Goal: Task Accomplishment & Management: Complete application form

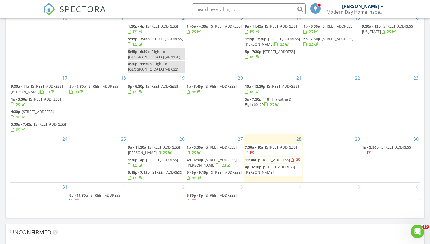
scroll to position [658, 0]
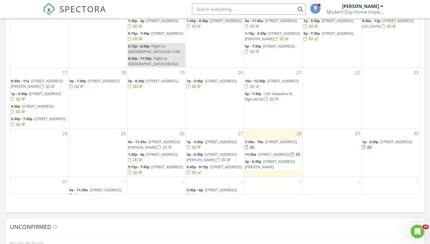
click at [211, 159] on span "4p - 6:30p 7802 Mulligan Ave, Burbank 60459" at bounding box center [273, 164] width 57 height 11
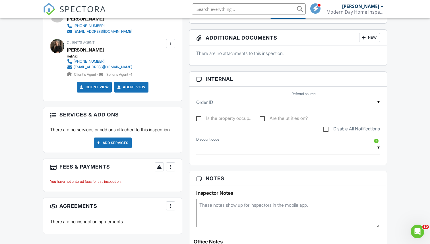
scroll to position [216, 0]
click at [126, 146] on div "Add Services" at bounding box center [113, 142] width 38 height 11
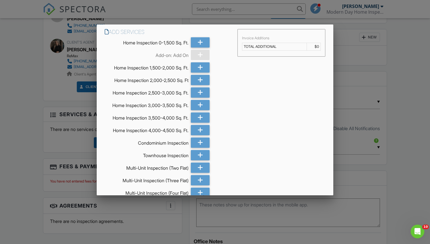
click at [55, 82] on div at bounding box center [215, 124] width 430 height 305
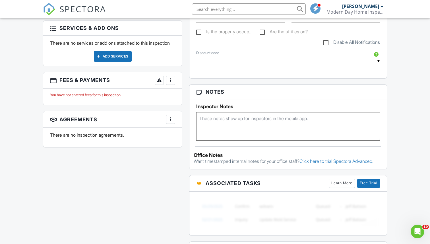
scroll to position [303, 0]
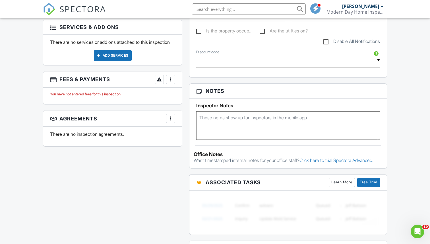
click at [169, 82] on div at bounding box center [171, 80] width 6 height 6
click at [175, 114] on div at bounding box center [175, 111] width 6 height 6
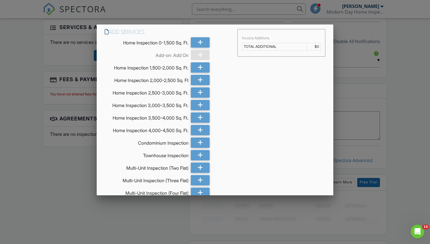
click at [81, 145] on div at bounding box center [215, 124] width 430 height 305
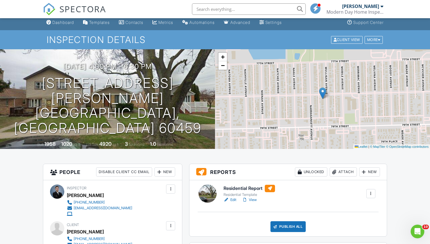
scroll to position [0, 0]
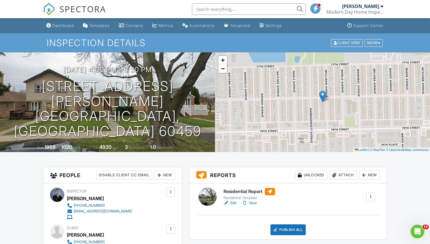
click at [63, 8] on span "SPECTORA" at bounding box center [82, 9] width 47 height 12
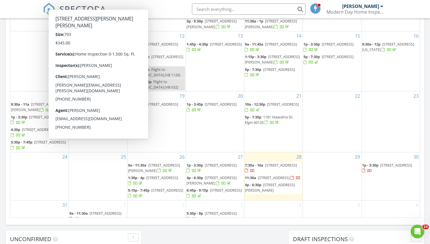
scroll to position [352, 0]
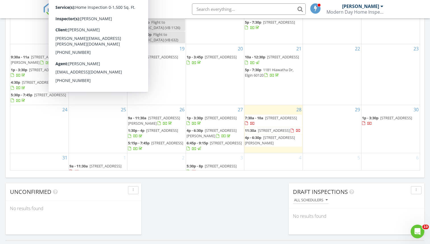
click at [44, 153] on div "31" at bounding box center [39, 164] width 58 height 22
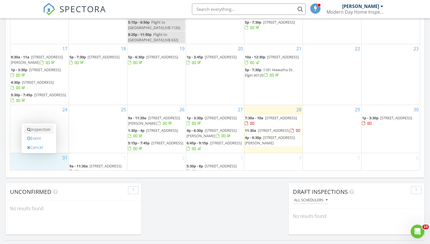
click at [46, 129] on link "Inspection" at bounding box center [38, 129] width 29 height 9
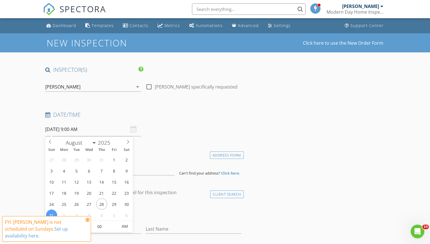
click at [108, 125] on input "08/31/2025 9:00 AM" at bounding box center [93, 129] width 96 height 14
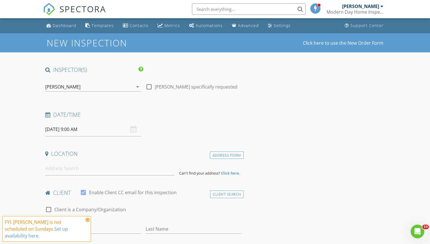
click at [88, 222] on icon at bounding box center [88, 219] width 4 height 5
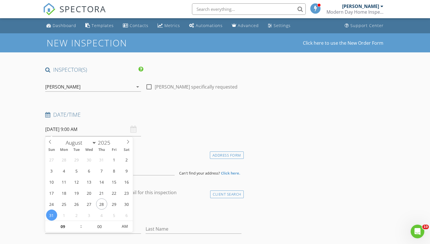
click at [98, 130] on input "08/31/2025 9:00 AM" at bounding box center [93, 129] width 96 height 14
click at [69, 228] on input "09" at bounding box center [62, 226] width 35 height 11
type input "01"
type input "08/31/2025 1:00 AM"
click at [100, 223] on input "00" at bounding box center [99, 226] width 35 height 11
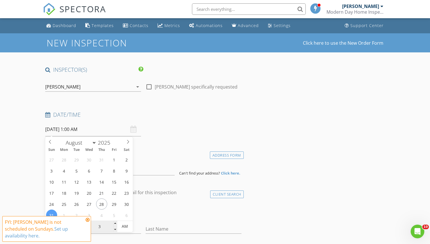
type input "30"
type input "08/31/2025 1:30 PM"
click at [128, 223] on span "AM" at bounding box center [125, 226] width 16 height 11
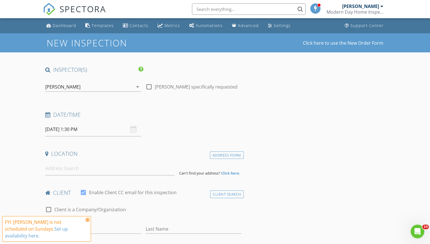
click at [106, 172] on input at bounding box center [109, 168] width 129 height 14
click at [88, 222] on icon at bounding box center [88, 219] width 4 height 5
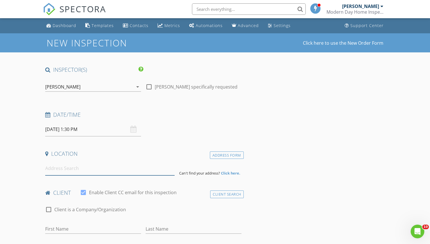
click at [81, 171] on input at bounding box center [109, 168] width 129 height 14
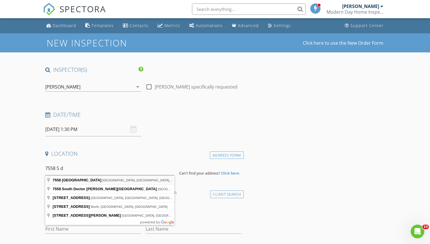
type input "7558 South Damen Avenue, Chicago, IL, USA"
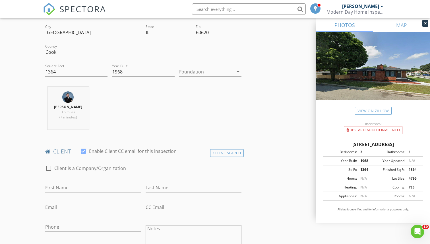
scroll to position [159, 0]
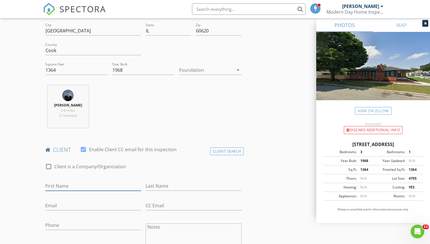
click at [114, 186] on input "First Name" at bounding box center [93, 185] width 96 height 9
type input "r"
type input "[PERSON_NAME]"
click at [177, 187] on input "Last Name" at bounding box center [194, 185] width 96 height 9
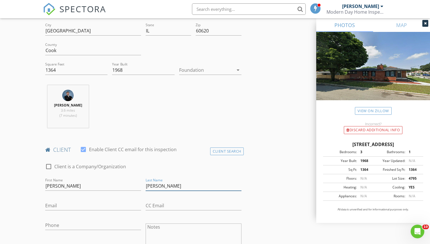
type input "[PERSON_NAME]"
click at [100, 206] on input "Email" at bounding box center [93, 205] width 96 height 9
type input "[EMAIL_ADDRESS][DOMAIN_NAME]"
click at [76, 227] on input "Phone" at bounding box center [93, 225] width 96 height 9
type input "773-962-1957"
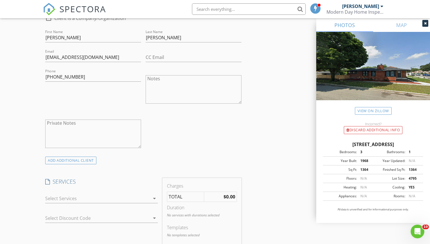
scroll to position [332, 0]
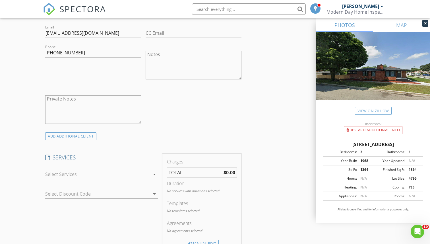
click at [110, 176] on div at bounding box center [97, 174] width 105 height 9
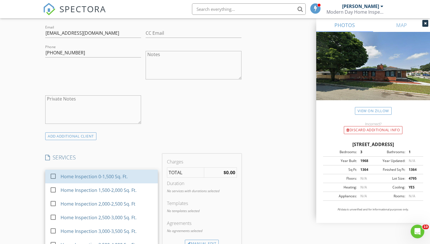
click at [110, 176] on div "Home Inspection 0-1,500 Sq. Ft." at bounding box center [94, 176] width 67 height 7
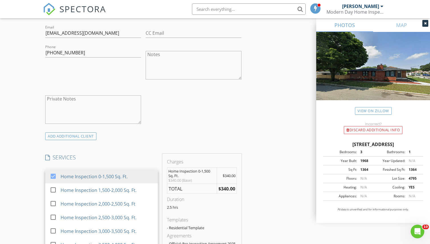
click at [181, 108] on div "check_box_outline_blank Client is a Company/Organization First Name Griselda La…" at bounding box center [143, 58] width 201 height 147
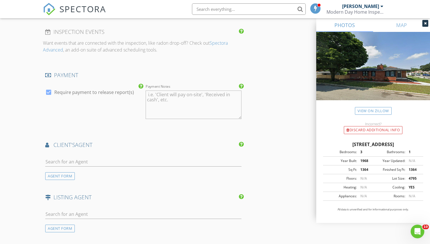
scroll to position [579, 0]
click at [73, 175] on div "AGENT FORM" at bounding box center [60, 175] width 30 height 8
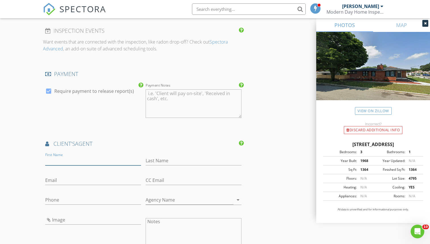
click at [71, 159] on input "First Name" at bounding box center [93, 160] width 96 height 9
type input "Danny"
click at [154, 161] on input "Last Name" at bounding box center [194, 160] width 96 height 9
type input "Garcia"
click at [92, 180] on input "Email" at bounding box center [93, 180] width 96 height 9
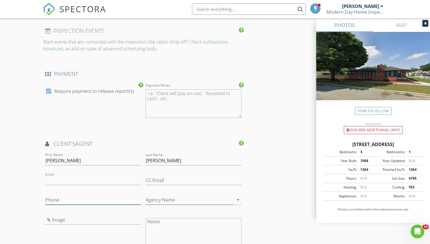
click at [75, 198] on input "Phone" at bounding box center [93, 199] width 96 height 9
type input "708-715-5509"
click at [105, 181] on input "Email" at bounding box center [93, 180] width 96 height 9
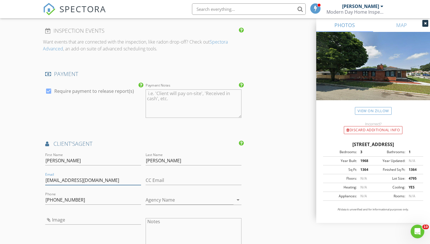
type input "dannygarciarealtor@gmail.com"
click at [114, 222] on input "Image" at bounding box center [93, 219] width 96 height 9
type input "daniel-garcia.jpg"
click at [157, 200] on input "Agency Name" at bounding box center [190, 199] width 88 height 9
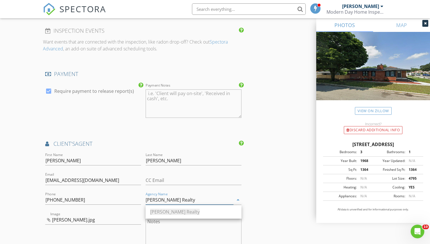
type input "Duarte Realty"
click at [147, 143] on h4 "client's AGENT" at bounding box center [143, 143] width 196 height 7
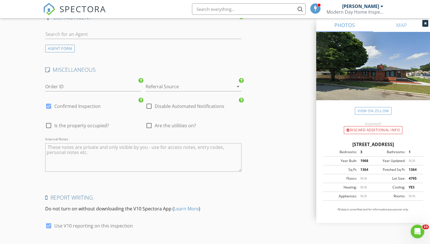
scroll to position [925, 0]
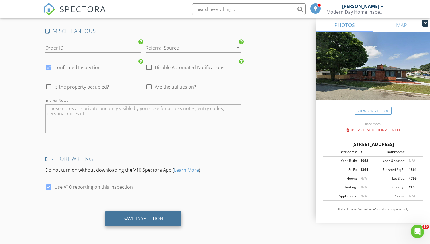
click at [143, 217] on div "Save Inspection" at bounding box center [144, 218] width 40 height 6
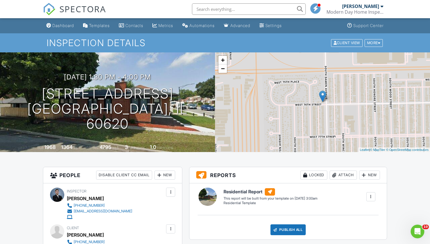
click at [75, 5] on span "SPECTORA" at bounding box center [82, 9] width 47 height 12
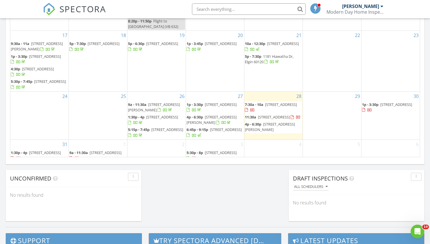
scroll to position [370, 0]
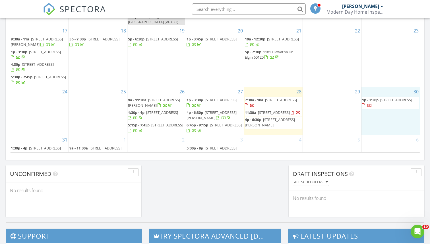
click at [383, 104] on div "30 1p - 3:30p [STREET_ADDRESS]" at bounding box center [391, 111] width 58 height 48
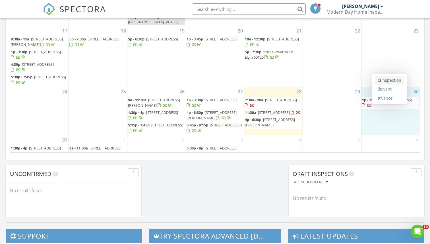
click at [386, 81] on link "Inspection" at bounding box center [389, 80] width 29 height 9
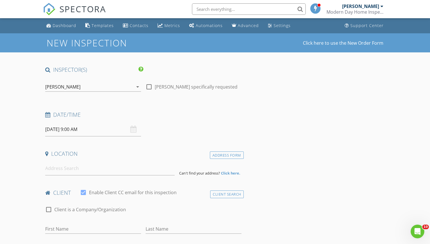
click at [89, 126] on input "08/30/2025 9:00 AM" at bounding box center [93, 129] width 96 height 14
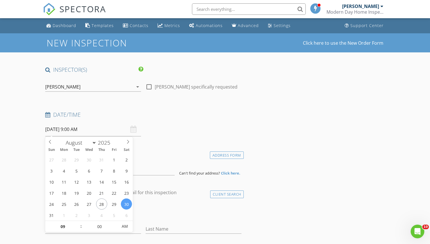
click at [149, 120] on div "Date/Time" at bounding box center [143, 116] width 201 height 11
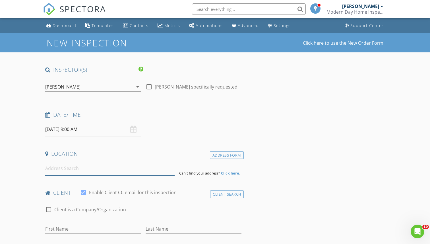
click at [65, 167] on input at bounding box center [109, 168] width 129 height 14
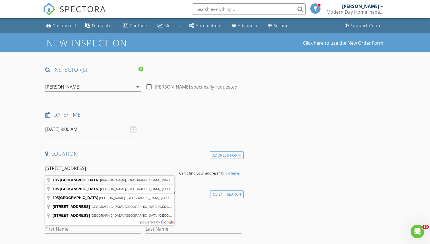
type input "105 West 158 Street, Harvey, IL, USA"
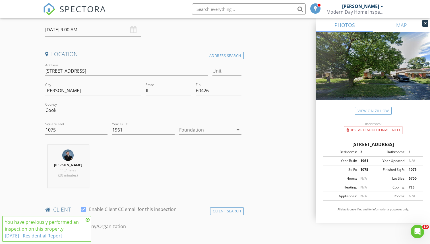
scroll to position [170, 0]
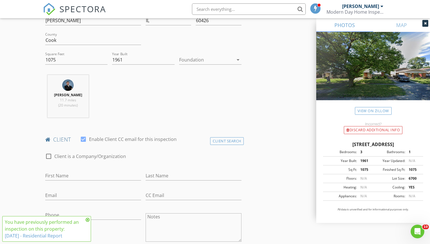
click at [88, 221] on icon at bounding box center [88, 219] width 4 height 5
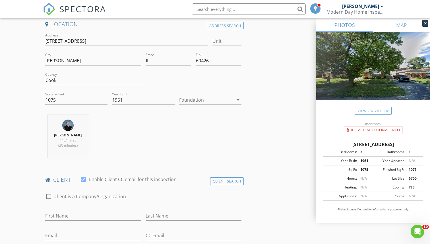
scroll to position [110, 0]
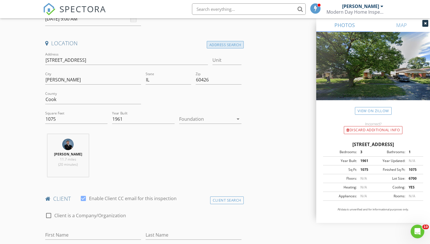
click at [228, 44] on div "Address Search" at bounding box center [225, 45] width 37 height 8
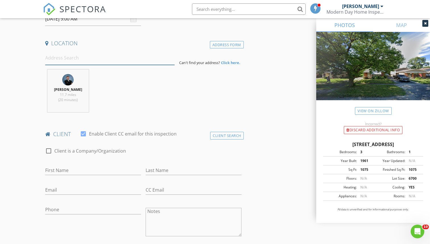
click at [148, 62] on input at bounding box center [109, 58] width 129 height 14
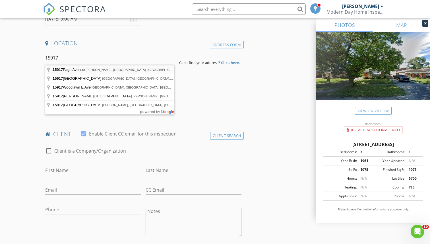
type input "15917 Page Avenue, Harvey, IL, USA"
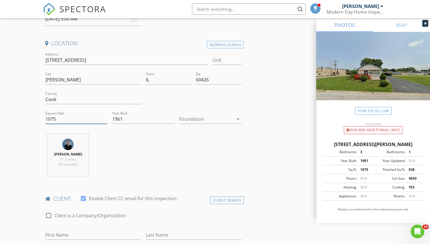
click at [73, 117] on input "1075" at bounding box center [76, 118] width 62 height 9
type input "1900"
click at [166, 173] on div "Brian Garza 11.7 miles (20 minutes)" at bounding box center [143, 157] width 201 height 47
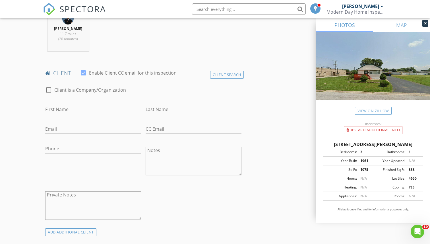
scroll to position [238, 0]
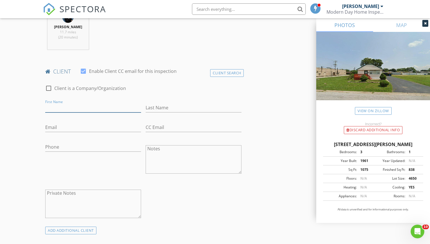
click at [103, 111] on input "First Name" at bounding box center [93, 107] width 96 height 9
type input "[PERSON_NAME]"
click at [167, 104] on input "Last Name" at bounding box center [194, 107] width 96 height 9
paste input "Ambrosio"
type input "Ambrosio"
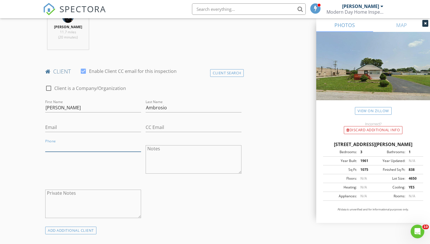
click at [68, 146] on input "Phone" at bounding box center [93, 146] width 96 height 9
paste input "312-914-5950"
type input "312-914-5950"
click at [71, 126] on input "Email" at bounding box center [93, 127] width 96 height 9
paste input "joseambrosio938@gmail.com"
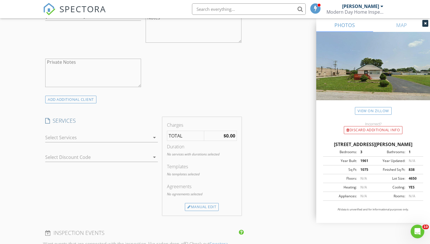
scroll to position [372, 0]
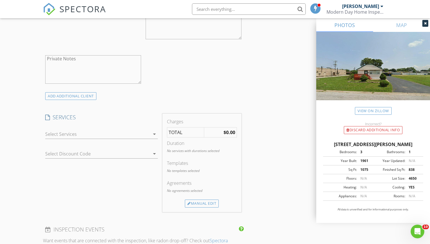
type input "joseambrosio938@gmail.com"
click at [71, 137] on div at bounding box center [97, 134] width 105 height 9
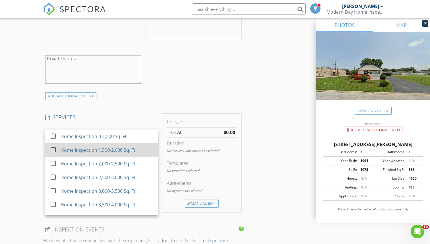
click at [73, 146] on div "Home Inspection 1,500-2,000 Sq. Ft." at bounding box center [107, 149] width 93 height 11
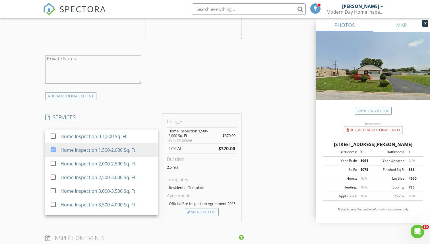
click at [142, 108] on div "INSPECTOR(S) check_box Brian Garza PRIMARY Brian Garza arrow_drop_down check_bo…" at bounding box center [143, 158] width 201 height 928
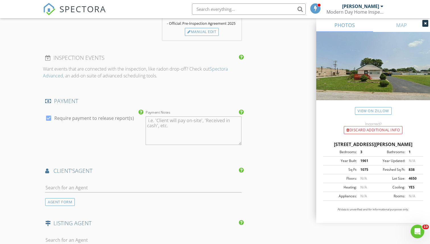
scroll to position [559, 0]
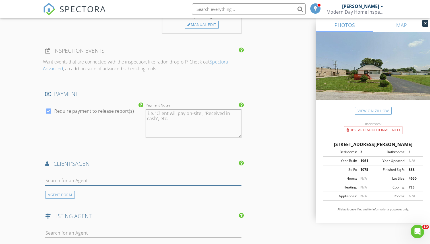
click at [114, 178] on input "text" at bounding box center [143, 180] width 196 height 9
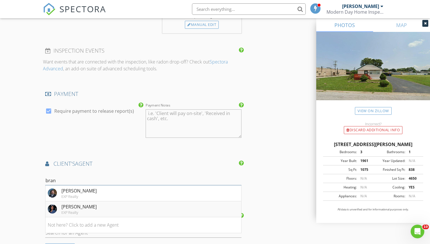
type input "bran"
click at [100, 209] on li "Brandy Gallegos EXP Realty" at bounding box center [144, 209] width 196 height 16
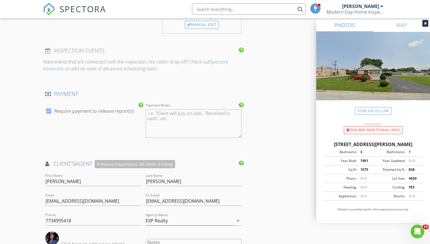
click at [128, 152] on div "INSPECTOR(S) check_box Brian Garza PRIMARY Brian Garza arrow_drop_down check_bo…" at bounding box center [143, 35] width 201 height 1057
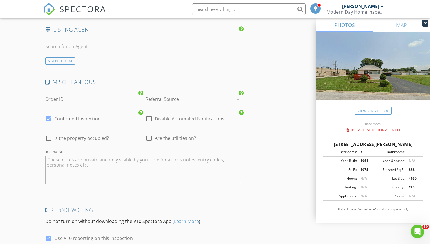
scroll to position [926, 0]
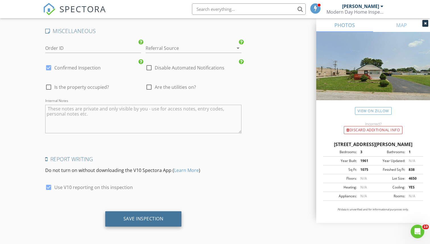
click at [128, 224] on div "Save Inspection" at bounding box center [143, 218] width 77 height 15
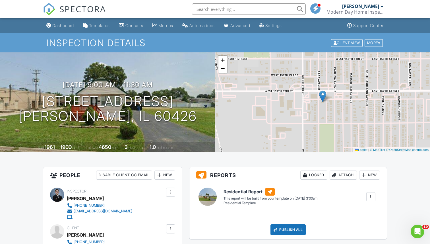
click at [61, 13] on span "SPECTORA" at bounding box center [82, 9] width 47 height 12
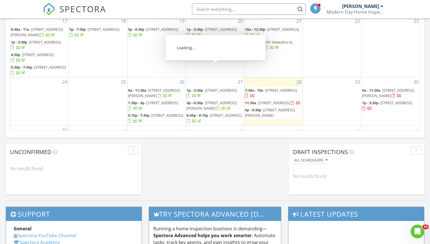
scroll to position [58, 0]
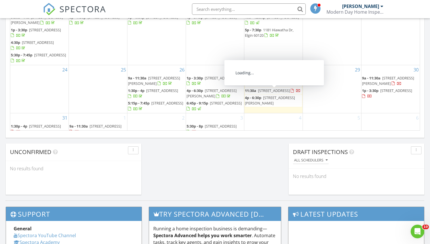
click at [258, 95] on span "4p - 6:30p" at bounding box center [253, 97] width 17 height 5
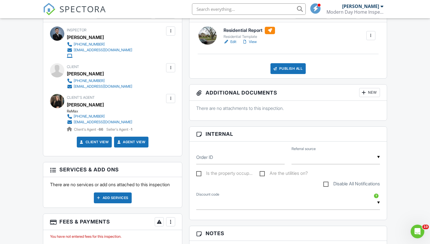
scroll to position [166, 0]
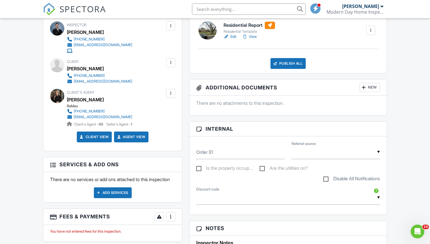
click at [125, 194] on div "Add Services" at bounding box center [113, 192] width 38 height 11
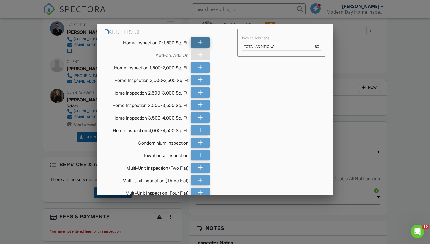
click at [197, 43] on div at bounding box center [200, 42] width 19 height 10
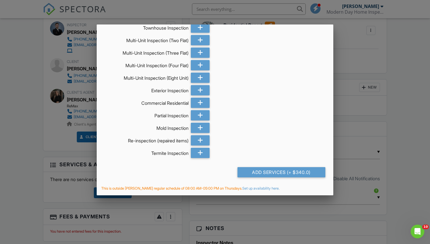
scroll to position [0, 0]
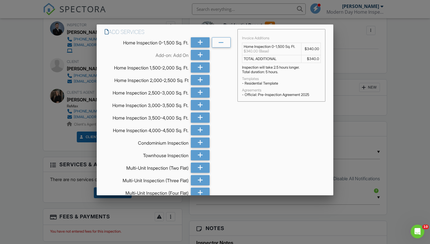
click at [286, 61] on td "TOTAL ADDITIONAL" at bounding box center [271, 59] width 59 height 8
click at [221, 44] on icon at bounding box center [221, 43] width 5 height 10
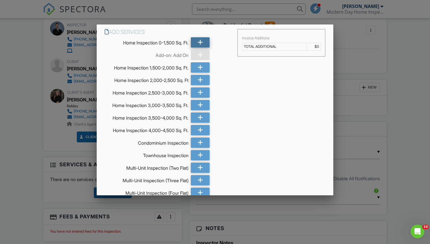
click at [203, 40] on div at bounding box center [200, 42] width 19 height 10
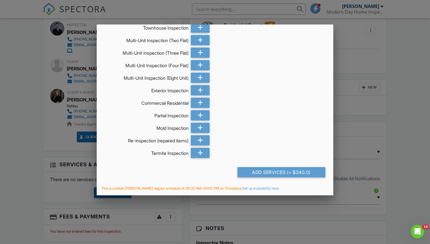
drag, startPoint x: 261, startPoint y: 167, endPoint x: 304, endPoint y: 29, distance: 145.0
click at [304, 29] on div "Add Services Home Inspection 0-1,500 Sq. Ft. Add-on: Add On Home Inspection 1,5…" at bounding box center [215, 44] width 237 height 294
click at [71, 61] on div at bounding box center [215, 124] width 430 height 305
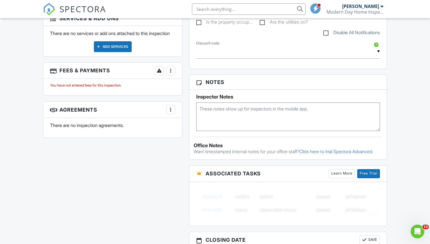
scroll to position [317, 0]
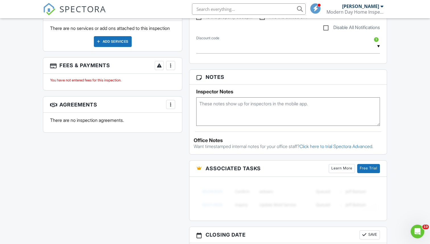
click at [155, 176] on div "All emails and texts are disabled for this inspection! All emails and texts hav…" at bounding box center [215, 82] width 351 height 467
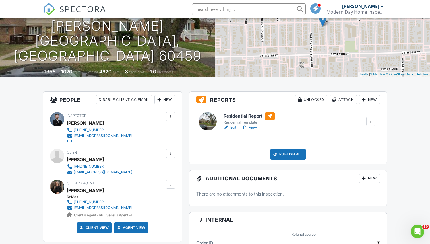
scroll to position [65, 0]
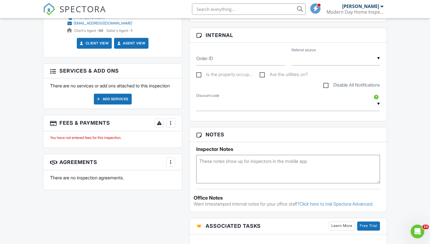
scroll to position [260, 0]
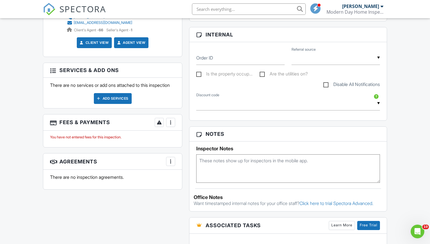
click at [174, 127] on div "More" at bounding box center [170, 122] width 9 height 9
click at [180, 157] on li "Add Services" at bounding box center [199, 154] width 59 height 14
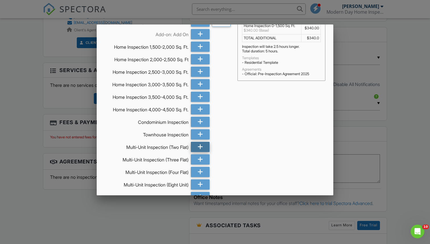
scroll to position [0, 0]
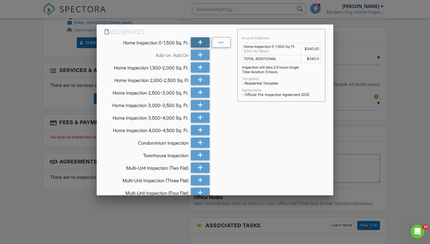
click at [204, 41] on div at bounding box center [200, 42] width 19 height 10
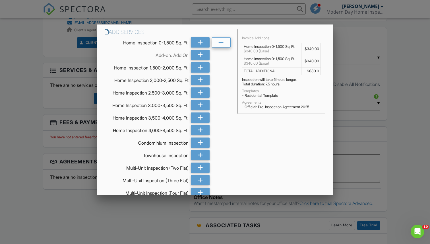
click at [222, 43] on icon at bounding box center [221, 43] width 5 height 10
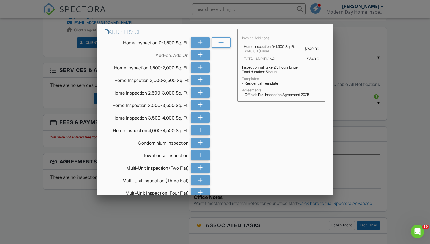
click at [271, 70] on div "Total duration: 5 hours." at bounding box center [281, 72] width 79 height 5
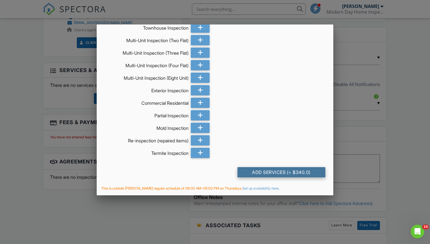
click at [272, 171] on div "Add Services (+ $340.0)" at bounding box center [282, 172] width 88 height 10
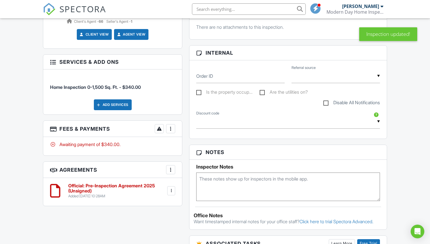
click at [172, 128] on div at bounding box center [171, 129] width 6 height 6
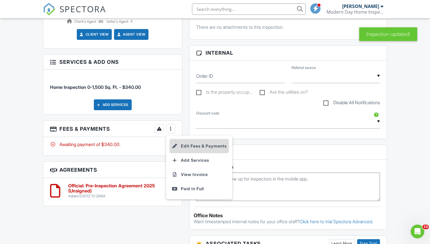
click at [196, 144] on li "Edit Fees & Payments" at bounding box center [199, 146] width 59 height 14
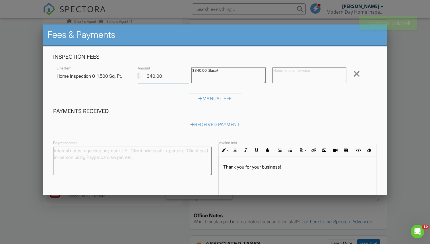
click at [152, 75] on input "340.00" at bounding box center [164, 76] width 52 height 14
type input "355.00"
click at [201, 69] on textarea "$340.00 (Base)" at bounding box center [229, 75] width 74 height 16
type textarea "$355.00 (Base)"
click at [275, 108] on h4 "Payments Received" at bounding box center [215, 111] width 324 height 7
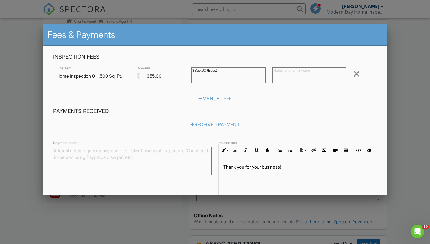
click at [133, 60] on div "Inspection Fees Line Item Home Inspection 0-1,500 Sq. Ft. $ Amount 355.00 $340.…" at bounding box center [215, 80] width 331 height 55
click at [269, 102] on div "Manual Fee" at bounding box center [215, 100] width 324 height 15
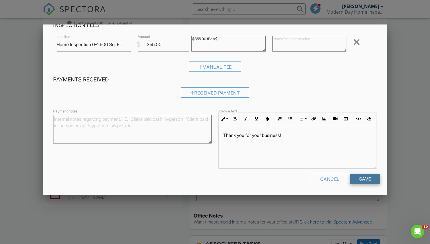
click at [366, 183] on input "Save" at bounding box center [365, 179] width 30 height 10
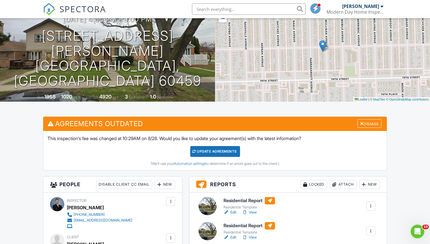
scroll to position [70, 0]
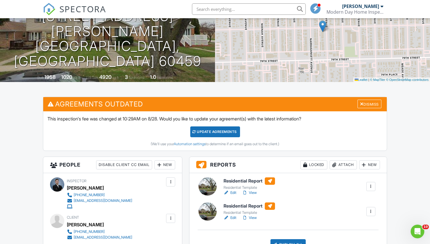
click at [219, 130] on div "Update Agreements" at bounding box center [215, 131] width 50 height 11
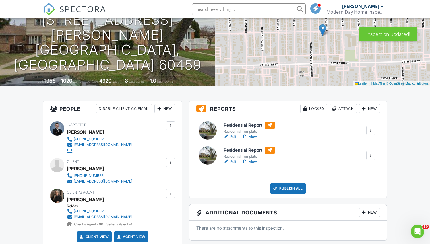
click at [370, 131] on div at bounding box center [371, 131] width 6 height 6
click at [368, 156] on div at bounding box center [371, 156] width 6 height 6
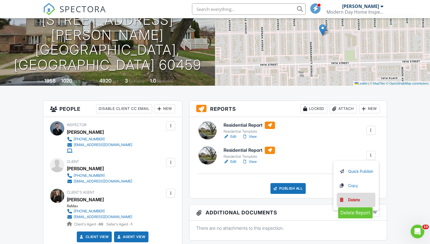
click at [351, 198] on div "Delete" at bounding box center [354, 200] width 12 height 6
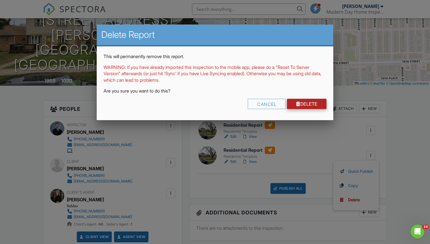
click at [301, 101] on link "Delete" at bounding box center [307, 104] width 40 height 10
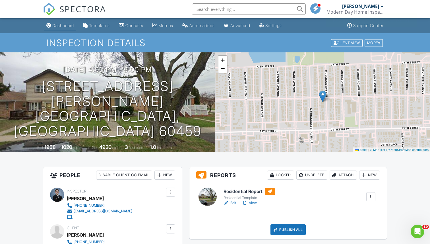
click at [71, 26] on div "Dashboard" at bounding box center [63, 25] width 22 height 5
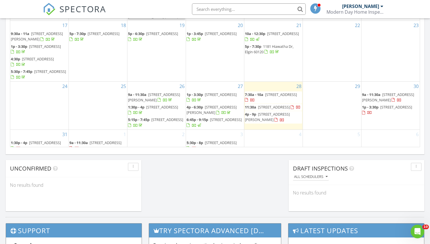
scroll to position [396, 0]
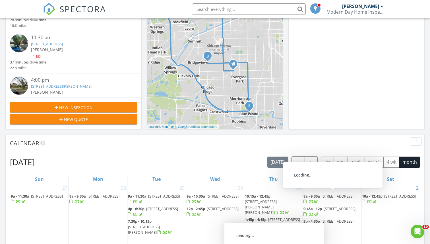
scroll to position [0, 0]
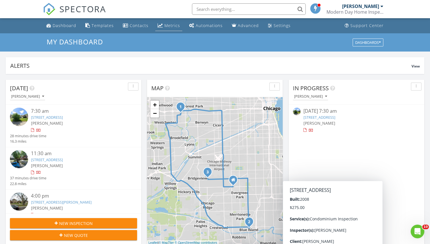
click at [172, 23] on div "Metrics" at bounding box center [173, 25] width 16 height 5
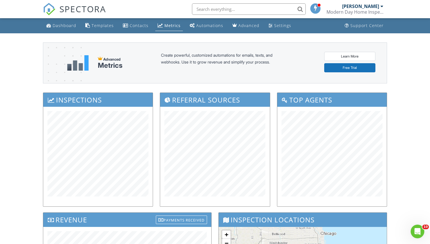
click at [157, 130] on div "Referral Sources" at bounding box center [215, 153] width 117 height 120
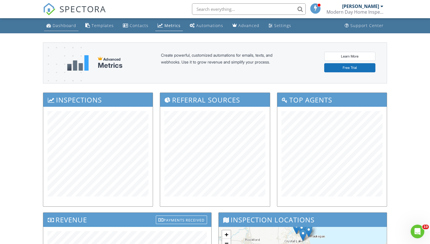
click at [56, 23] on div "Dashboard" at bounding box center [65, 25] width 24 height 5
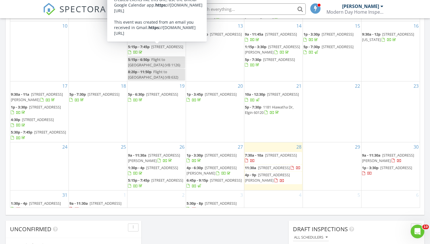
scroll to position [316, 0]
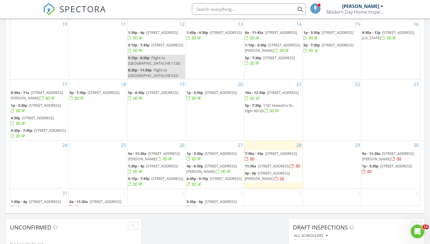
click at [211, 151] on span "7303 White Ash Dr, Justice 60458" at bounding box center [221, 153] width 32 height 5
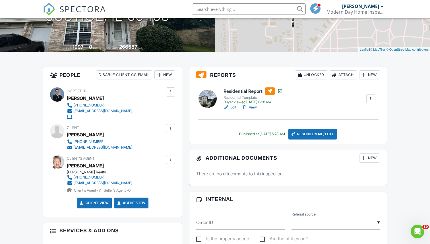
scroll to position [105, 0]
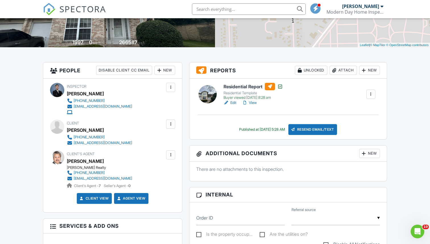
click at [313, 130] on div "Resend Email/Text" at bounding box center [313, 129] width 49 height 11
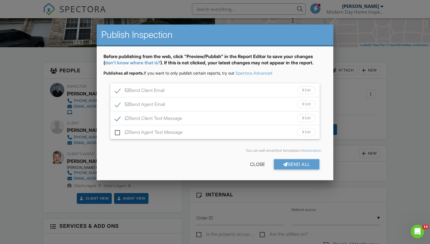
click at [118, 132] on label "Send Agent Text Message" at bounding box center [149, 133] width 68 height 7
click at [118, 131] on input "Send Agent Text Message" at bounding box center [117, 130] width 4 height 4
checkbox input "true"
click at [306, 165] on div "Send All" at bounding box center [297, 164] width 46 height 10
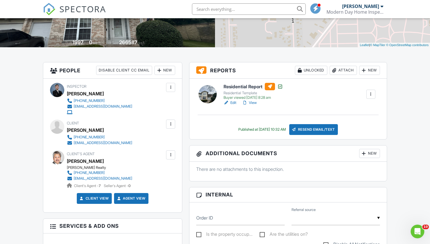
scroll to position [105, 0]
click at [185, 89] on div "People Disable Client CC Email New Client Listing Agent Add Another Person Insp…" at bounding box center [113, 219] width 146 height 314
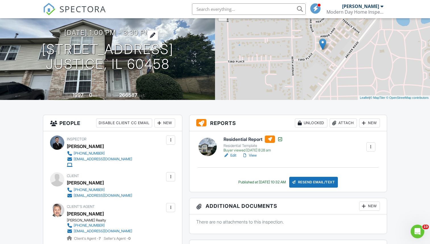
scroll to position [53, 0]
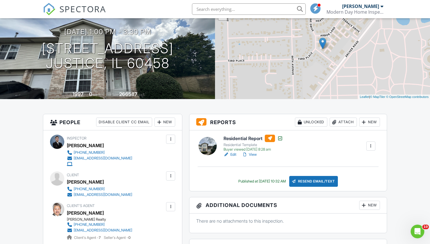
click at [306, 179] on div "Resend Email/Text" at bounding box center [313, 181] width 49 height 11
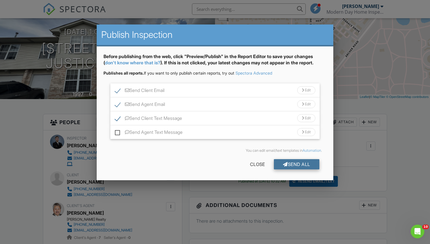
click at [288, 161] on div "Send All" at bounding box center [297, 164] width 46 height 10
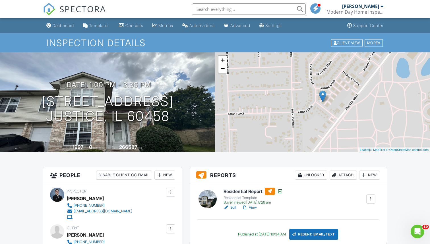
click at [78, 7] on span "SPECTORA" at bounding box center [82, 9] width 47 height 12
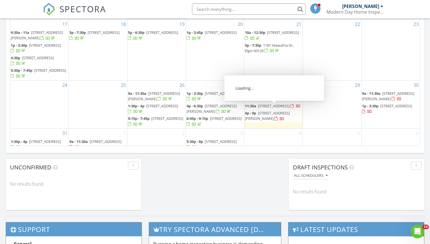
scroll to position [380, 0]
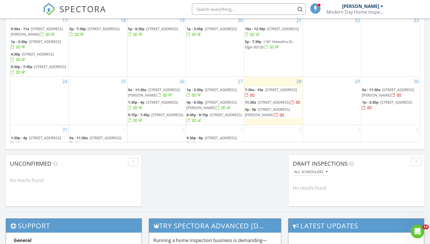
click at [403, 134] on div "6" at bounding box center [391, 136] width 58 height 22
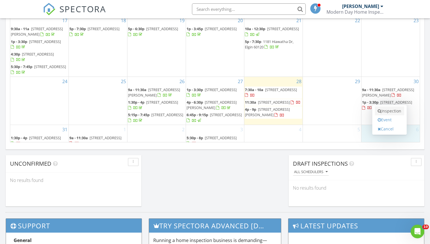
click at [398, 113] on link "Inspection" at bounding box center [389, 110] width 29 height 9
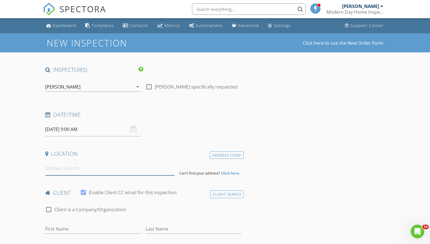
click at [119, 164] on input at bounding box center [109, 168] width 129 height 14
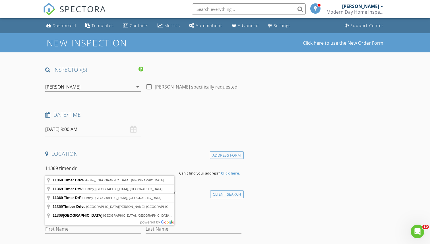
type input "11369 Timer Drive, Huntley, IL, USA"
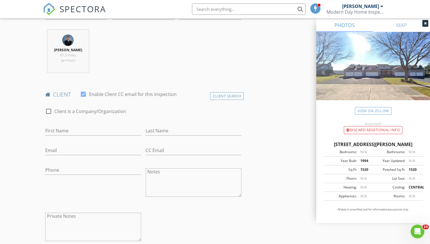
scroll to position [316, 0]
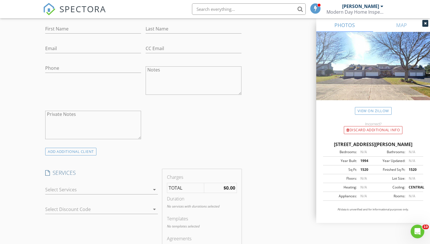
click at [73, 193] on div at bounding box center [97, 189] width 105 height 9
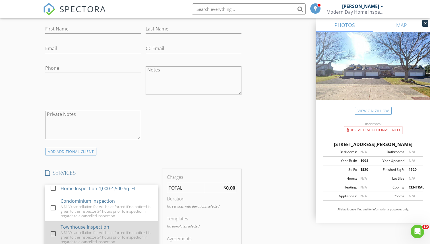
click at [69, 235] on div "A $150 cancellation fee will be enforced if no noticed is given to the inspecto…" at bounding box center [107, 237] width 93 height 14
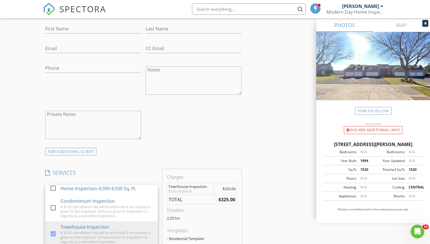
click at [194, 139] on div "check_box_outline_blank Client is a Company/Organization First Name Last Name E…" at bounding box center [143, 73] width 201 height 147
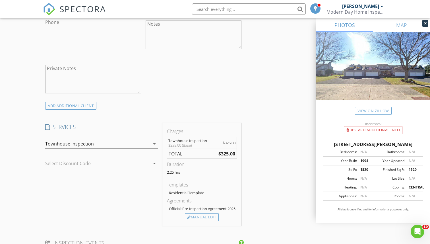
scroll to position [365, 0]
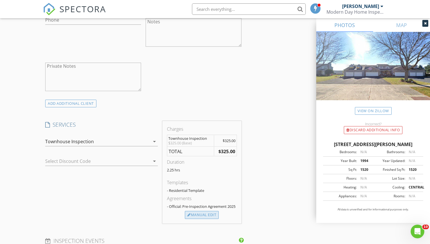
click at [190, 214] on div "Manual Edit" at bounding box center [202, 215] width 34 height 8
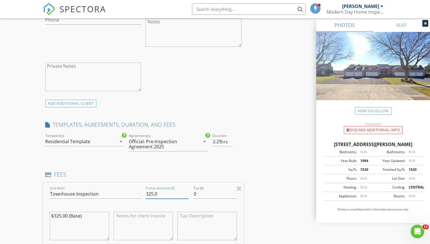
click at [153, 192] on input "325.0" at bounding box center [167, 193] width 43 height 9
type input "350.0"
click at [61, 215] on textarea "$325.00 (Base)" at bounding box center [79, 226] width 59 height 28
type textarea "$350.00 (Base)"
click at [240, 86] on div "check_box_outline_blank Client is a Company/Organization First Name Last Name E…" at bounding box center [143, 25] width 201 height 147
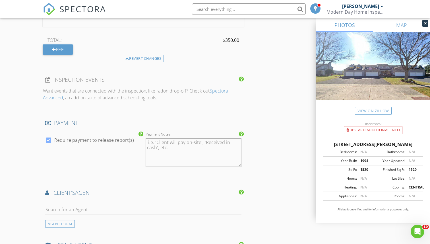
scroll to position [614, 0]
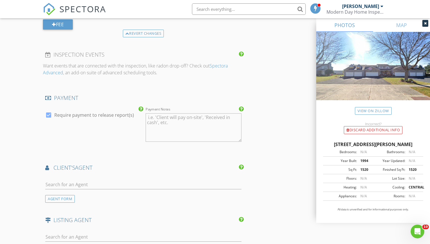
click at [136, 189] on div at bounding box center [143, 187] width 196 height 15
click at [136, 186] on input "text" at bounding box center [143, 184] width 196 height 9
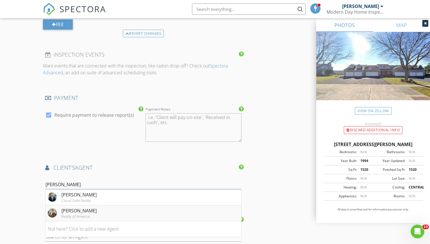
type input "jose"
click at [87, 209] on div "Jose Rodriguez" at bounding box center [78, 210] width 35 height 7
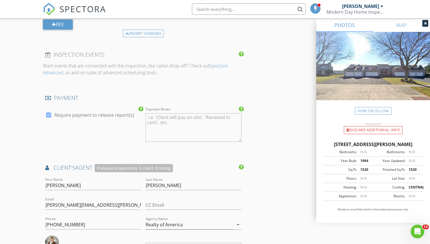
click at [96, 137] on div "check_box Require payment to release report(s)" at bounding box center [93, 128] width 100 height 44
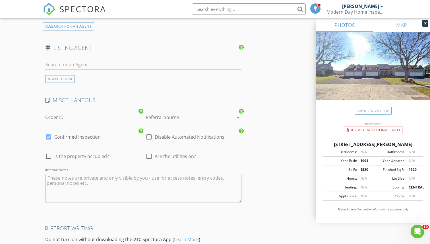
scroll to position [985, 0]
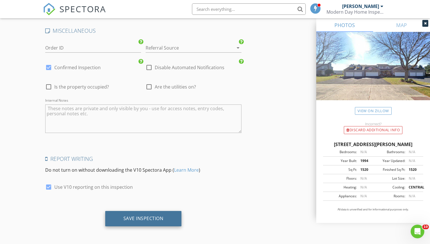
click at [151, 217] on div "Save Inspection" at bounding box center [144, 218] width 40 height 6
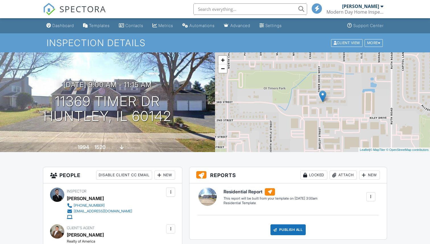
click at [69, 7] on span "SPECTORA" at bounding box center [82, 9] width 47 height 12
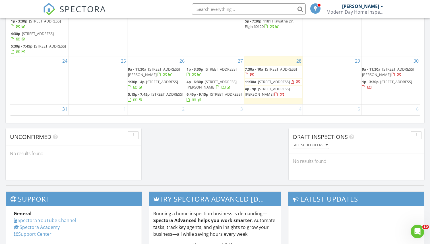
scroll to position [58, 0]
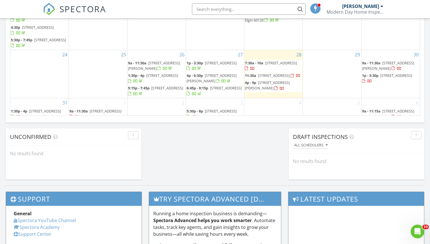
click at [372, 98] on div "6 9a - 11:15a [STREET_ADDRESS][PERSON_NAME]" at bounding box center [391, 109] width 58 height 22
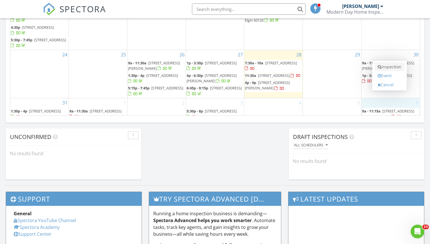
click at [384, 67] on link "Inspection" at bounding box center [389, 66] width 29 height 9
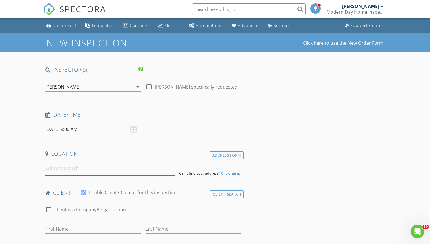
click at [86, 172] on input at bounding box center [109, 168] width 129 height 14
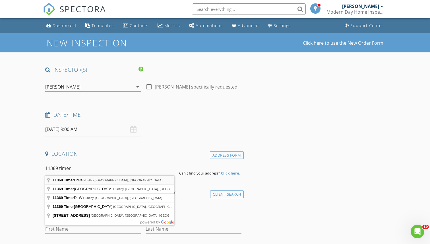
type input "[STREET_ADDRESS]"
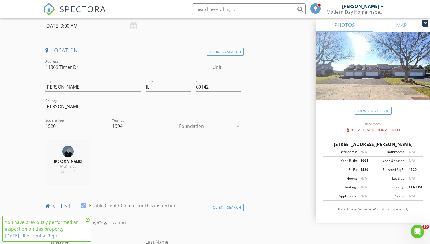
scroll to position [118, 0]
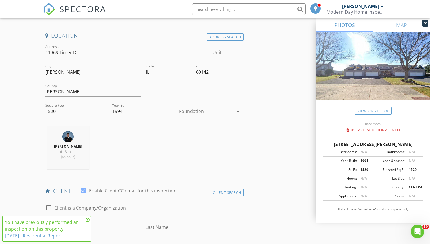
click at [87, 218] on icon at bounding box center [88, 219] width 4 height 5
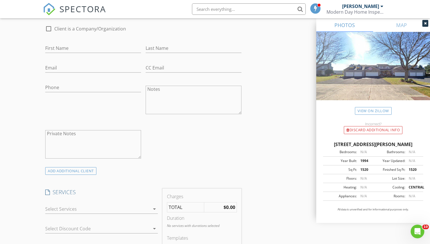
scroll to position [341, 0]
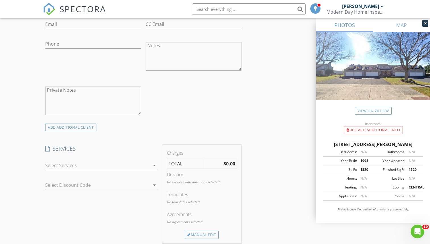
click at [97, 168] on div at bounding box center [97, 165] width 105 height 9
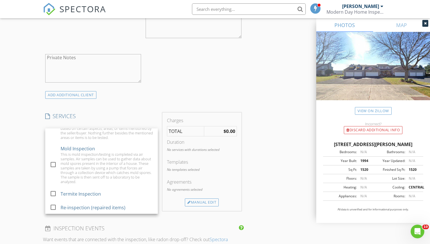
scroll to position [373, 0]
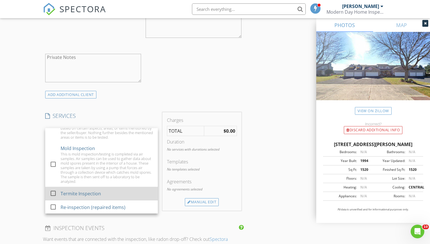
click at [93, 191] on div "Termite Inspection" at bounding box center [81, 193] width 40 height 7
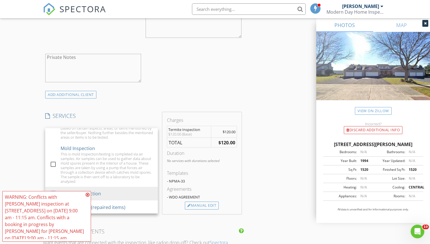
click at [87, 197] on icon at bounding box center [88, 194] width 4 height 5
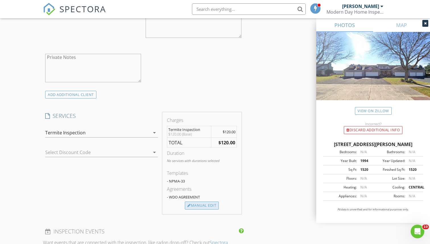
click at [194, 208] on div "Manual Edit" at bounding box center [202, 206] width 34 height 8
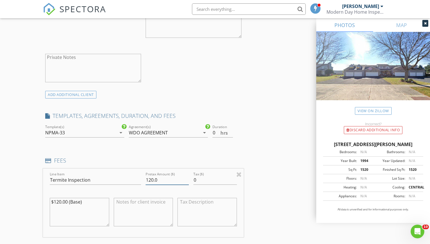
click at [152, 180] on input "120.0" at bounding box center [167, 179] width 43 height 9
type input "60.0"
click at [59, 201] on textarea "$120.00 (Base)" at bounding box center [79, 212] width 59 height 28
type textarea "$60.00 (Base)"
click at [28, 154] on div "New Inspection Click here to use the New Order Form INSPECTOR(S) check_box [PER…" at bounding box center [215, 190] width 430 height 1061
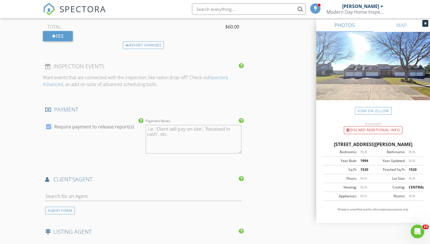
scroll to position [598, 0]
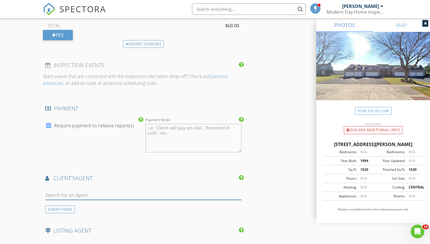
click at [58, 191] on input "text" at bounding box center [143, 194] width 196 height 9
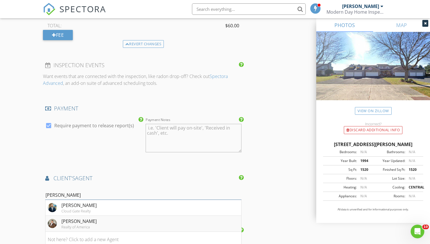
type input "[PERSON_NAME]"
click at [86, 222] on div "[PERSON_NAME]" at bounding box center [78, 221] width 35 height 7
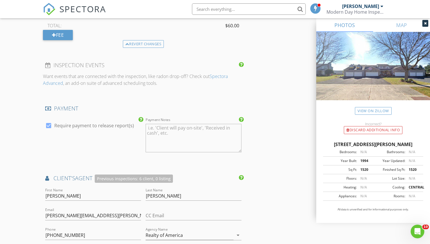
click at [77, 143] on div "check_box Require payment to release report(s)" at bounding box center [93, 138] width 100 height 44
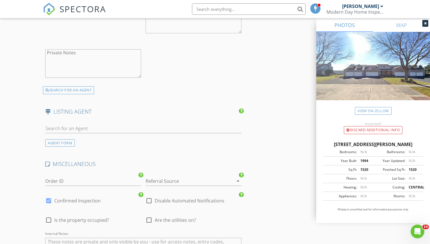
scroll to position [980, 0]
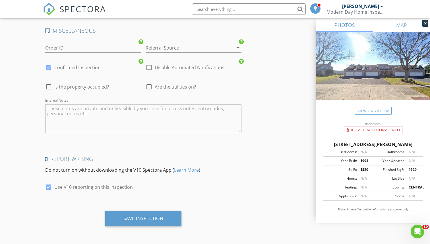
click at [144, 224] on div "Save Inspection" at bounding box center [143, 218] width 77 height 15
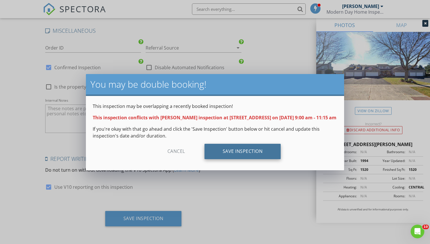
click at [254, 146] on div "Save Inspection" at bounding box center [243, 151] width 77 height 15
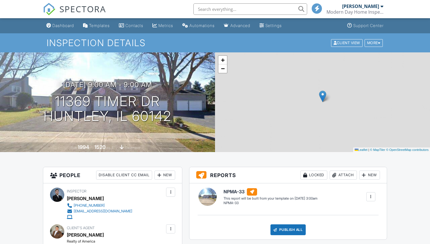
click at [82, 7] on span "SPECTORA" at bounding box center [82, 9] width 47 height 12
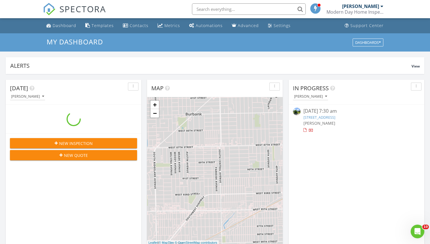
scroll to position [518, 431]
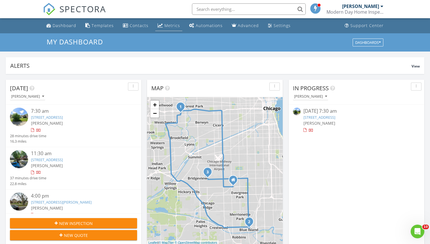
click at [167, 22] on link "Metrics" at bounding box center [168, 25] width 27 height 11
